Goal: Information Seeking & Learning: Check status

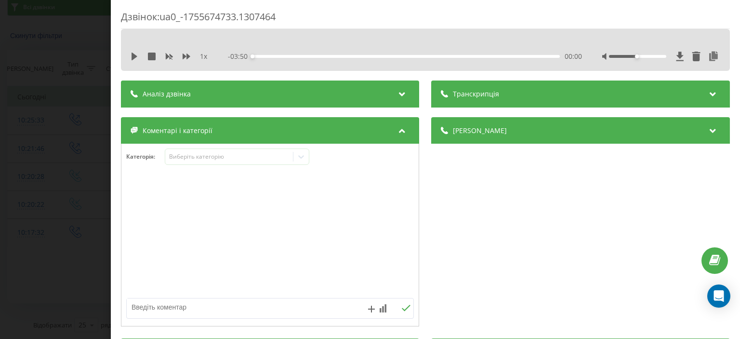
drag, startPoint x: 693, startPoint y: 182, endPoint x: 618, endPoint y: 219, distance: 84.0
click at [687, 183] on div "Деталі дзвінка Загальне Дата дзвінка [DATE] 10:25:33 Тип дзвінка Вихідний Стату…" at bounding box center [581, 223] width 298 height 212
click at [628, 194] on div "Деталі дзвінка Загальне Дата дзвінка [DATE] 10:25:33 Тип дзвінка Вихідний Стату…" at bounding box center [581, 223] width 298 height 212
click at [13, 296] on div "Дзвінок : ua0_-1755674733.1307464 1 x - 03:50 00:00 00:00 Транскрипція Для AI-а…" at bounding box center [370, 169] width 740 height 339
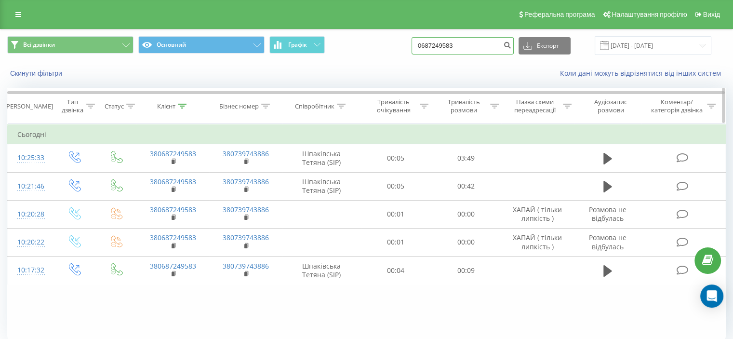
drag, startPoint x: 489, startPoint y: 49, endPoint x: 208, endPoint y: 97, distance: 284.6
click at [227, 86] on div "Всі дзвінки Основний Графік 0687249583 Експорт .csv .xls .xlsx [DATE] - [DATE] …" at bounding box center [366, 202] width 718 height 347
paste input "0687249583"
type input "0687249583"
click at [511, 42] on icon "submit" at bounding box center [507, 44] width 8 height 6
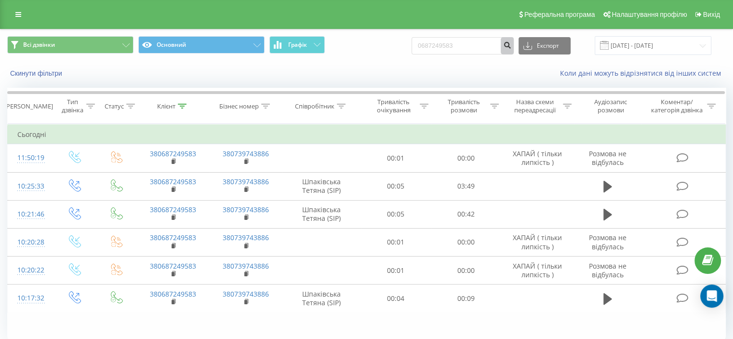
click at [511, 44] on icon "submit" at bounding box center [507, 44] width 8 height 6
